Goal: Find contact information: Find contact information

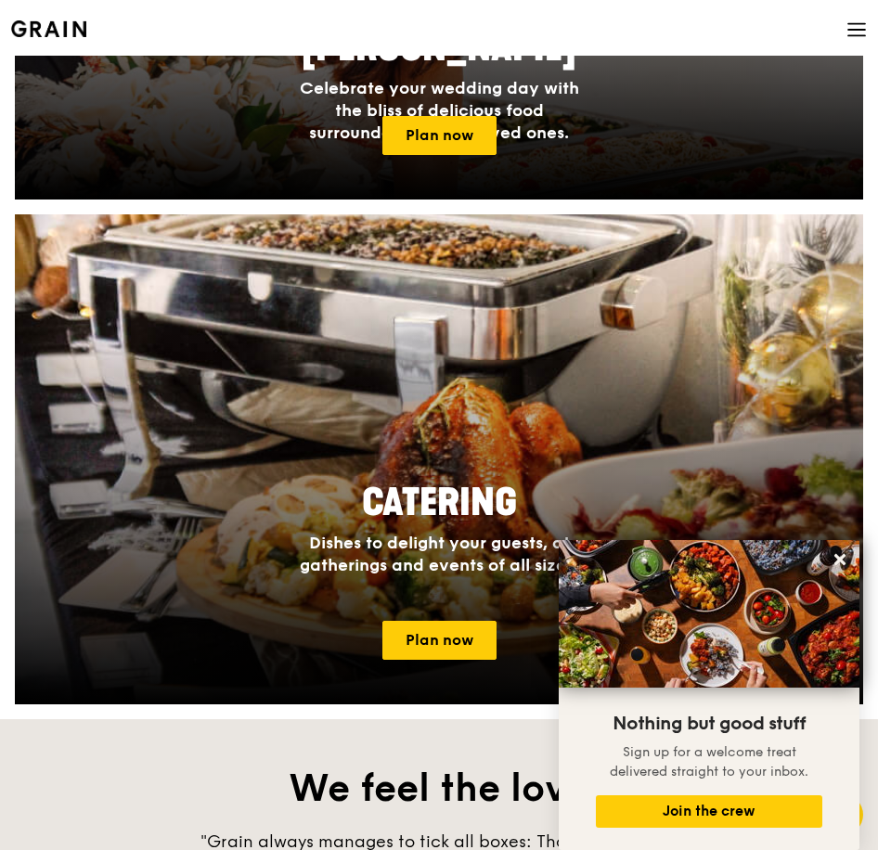
scroll to position [1099, 0]
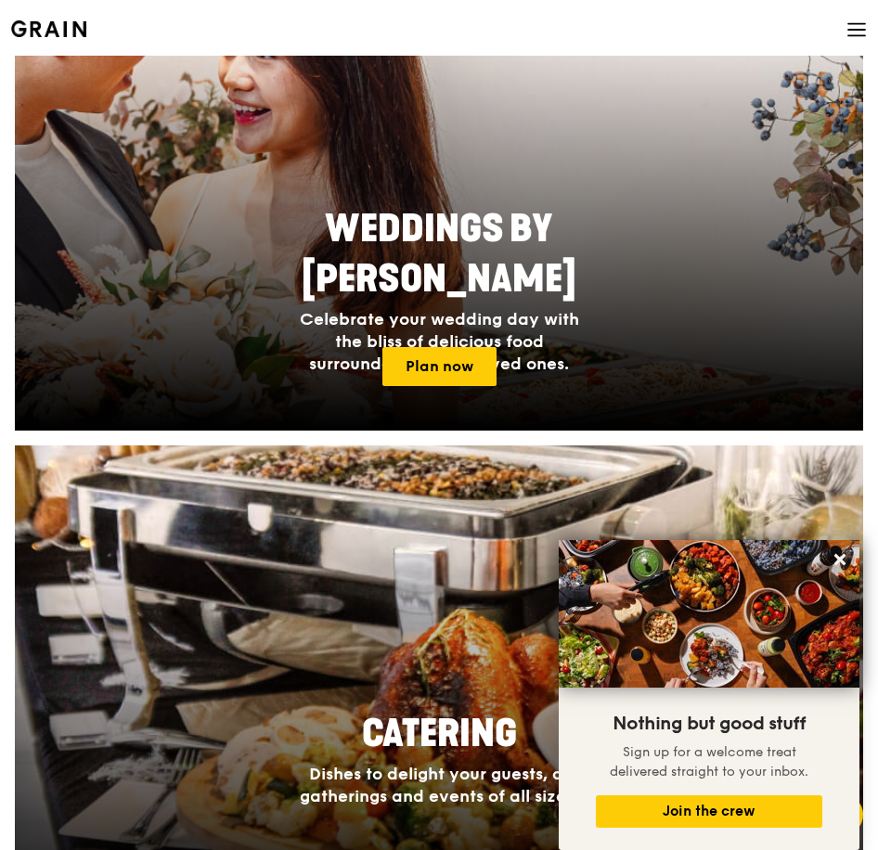
click at [850, 32] on icon at bounding box center [856, 29] width 20 height 20
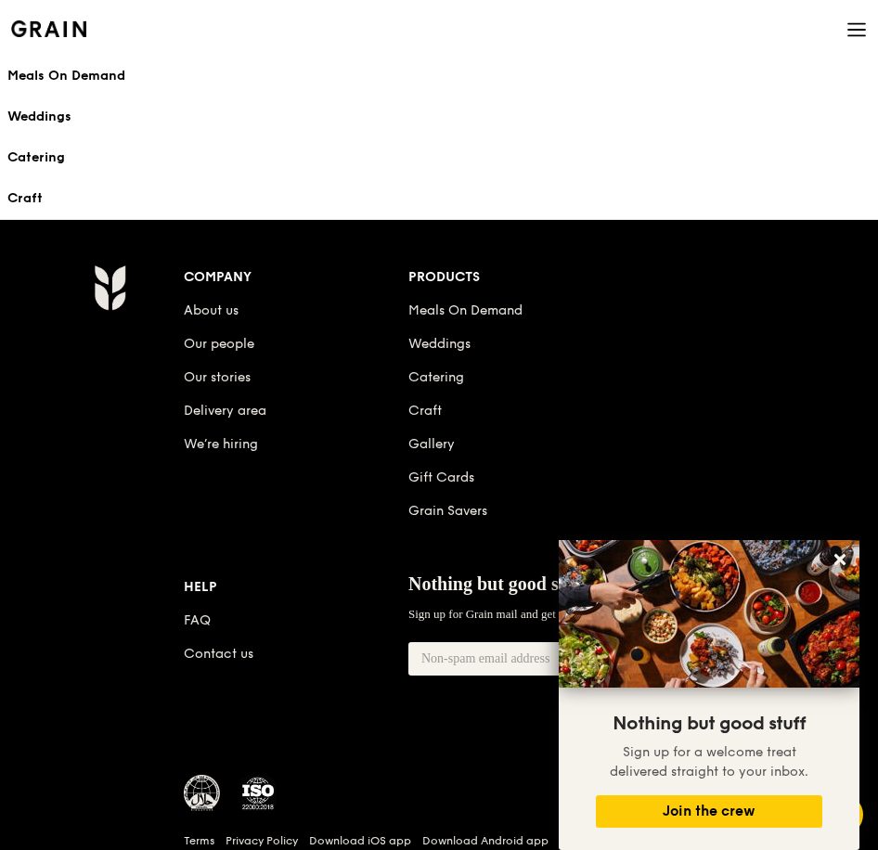
scroll to position [2491, 0]
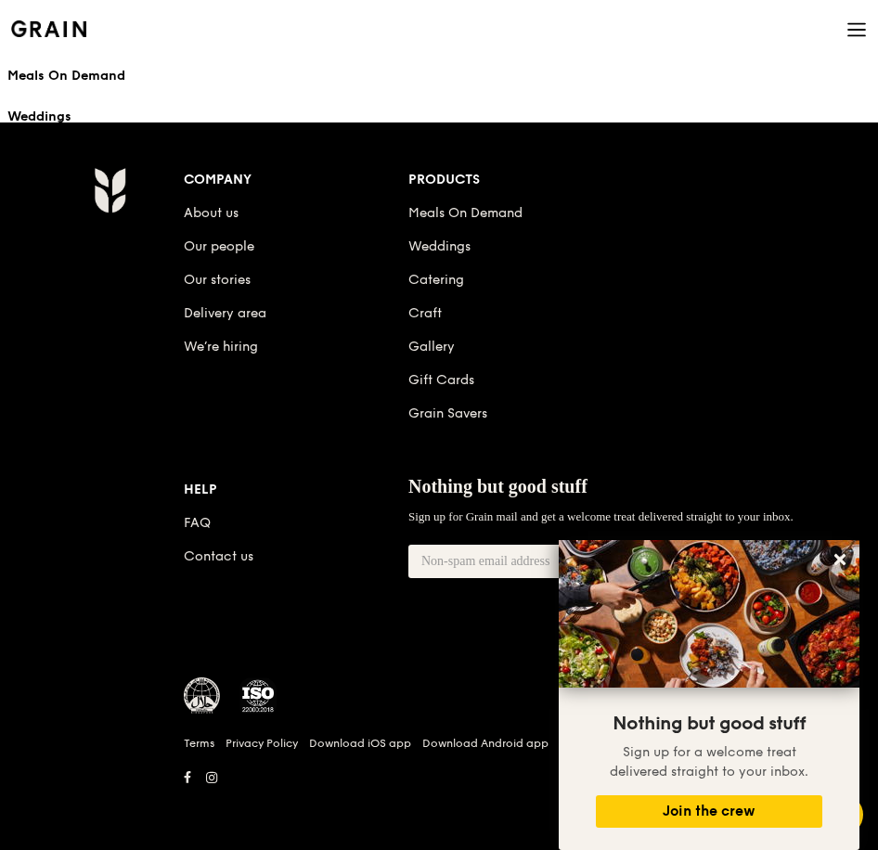
click at [97, 646] on div "Company About us Our people Our stories Delivery area We’re hiring Products Mea…" at bounding box center [439, 486] width 789 height 639
click at [305, 610] on div "Company About us Our people Our stories Delivery area We’re hiring Products Mea…" at bounding box center [505, 400] width 642 height 466
click at [53, 14] on h1 "Grain logo" at bounding box center [48, 27] width 75 height 56
click at [220, 556] on link "Contact us" at bounding box center [219, 557] width 70 height 16
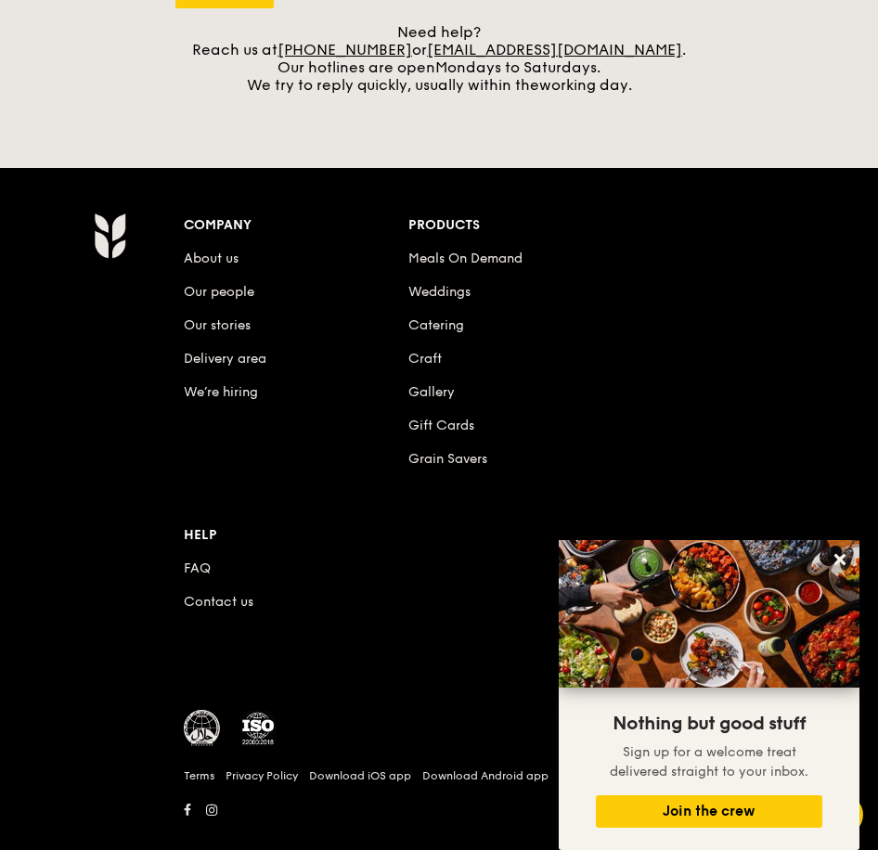
scroll to position [845, 0]
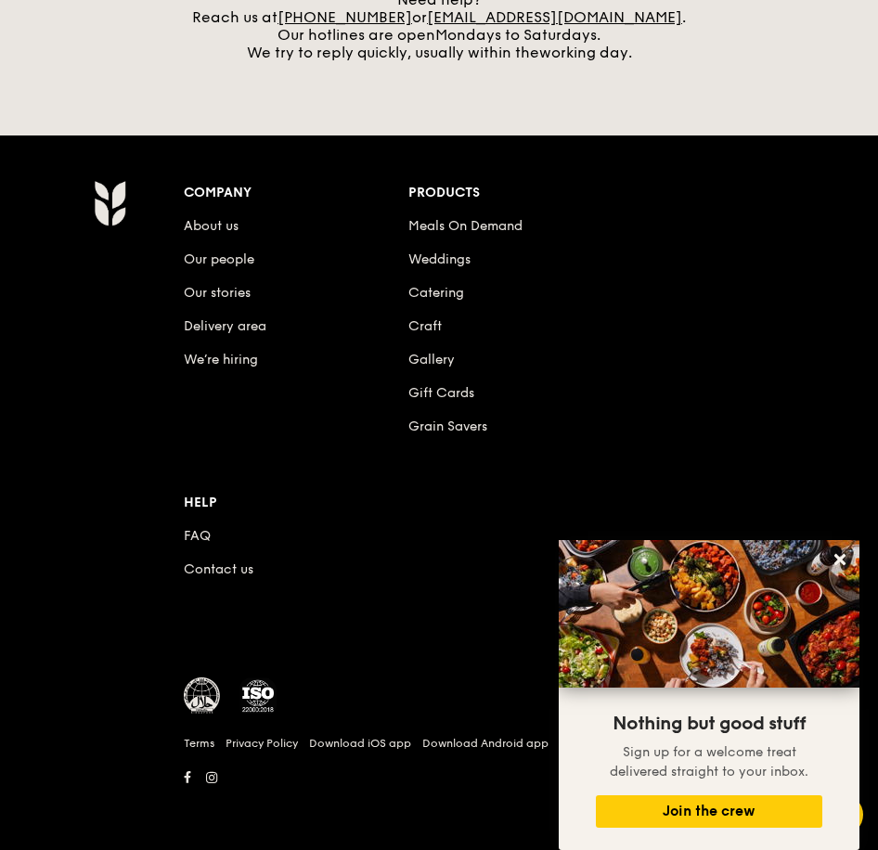
scroll to position [2478, 0]
